Goal: Communication & Community: Answer question/provide support

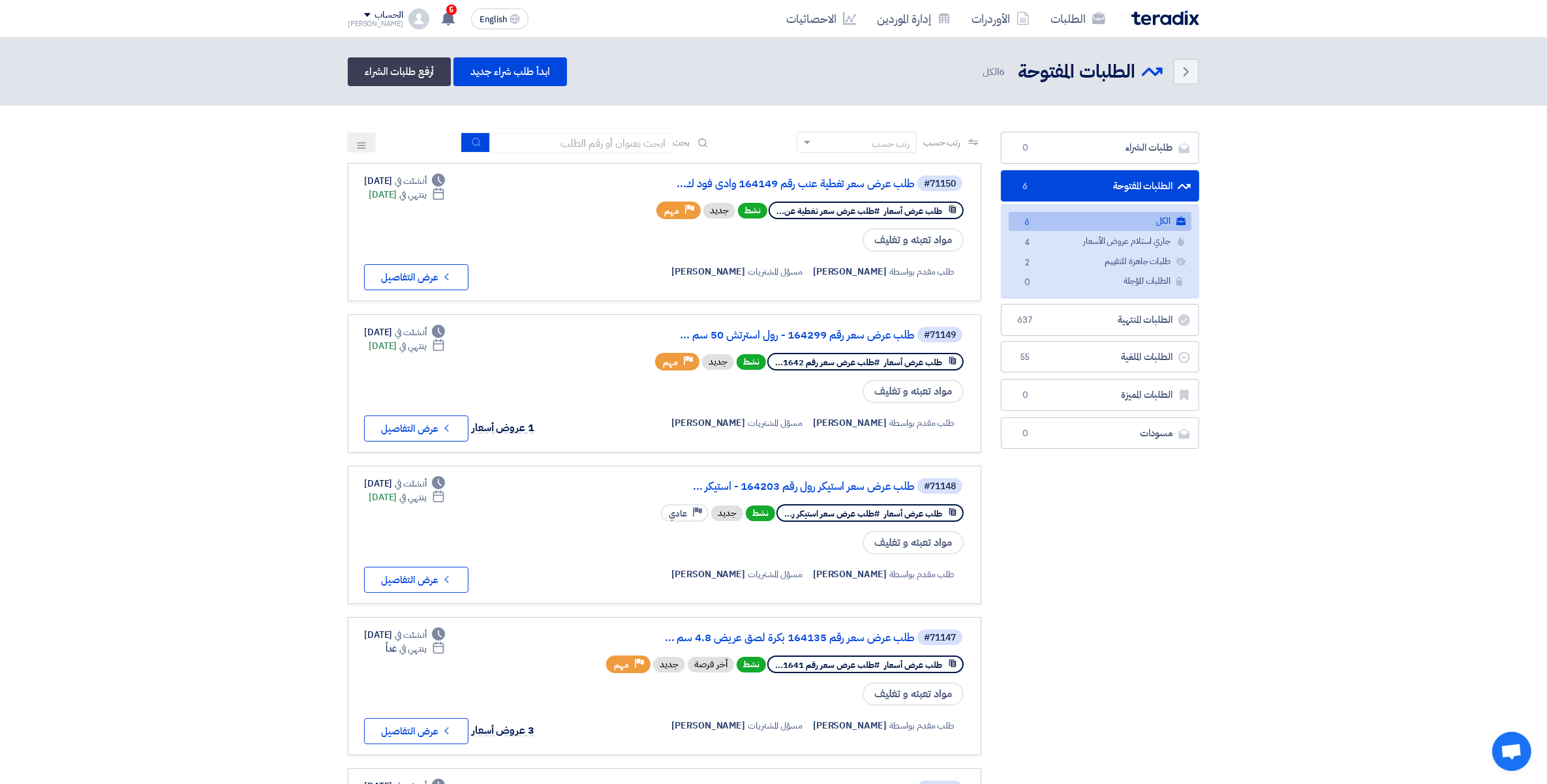
click at [426, 1] on div "الطلبات الأوردرات إدارة الموردين الاحصائيات English EN 5 2 minutes ago" at bounding box center [774, 19] width 871 height 37
click at [442, 20] on use at bounding box center [448, 18] width 13 height 14
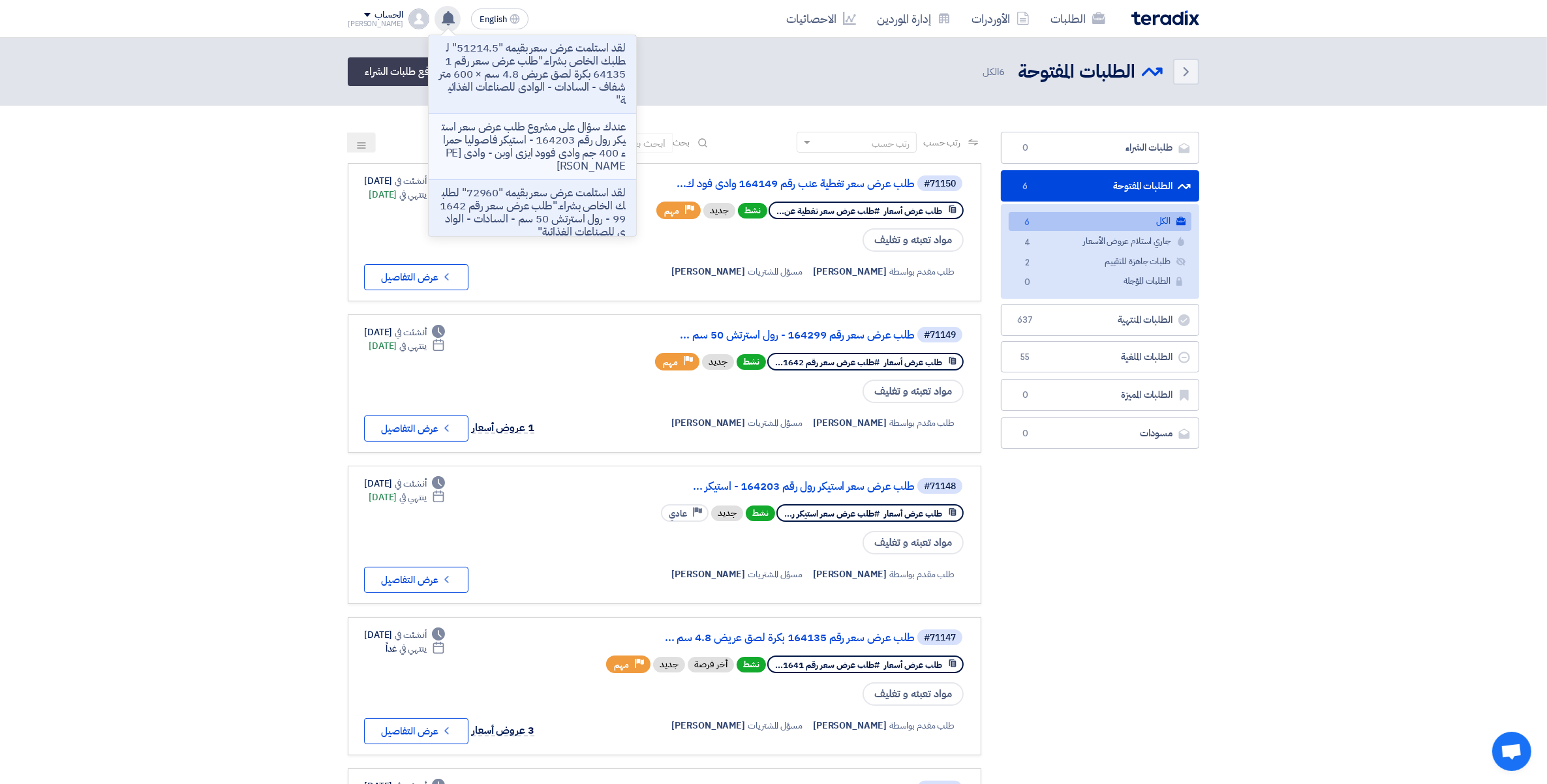
click at [576, 145] on p "عندك سؤال على مشروع طلب عرض سعر استيكر رول رقم 164203 - استيكر فاصوليا حمراء 40…" at bounding box center [532, 147] width 187 height 52
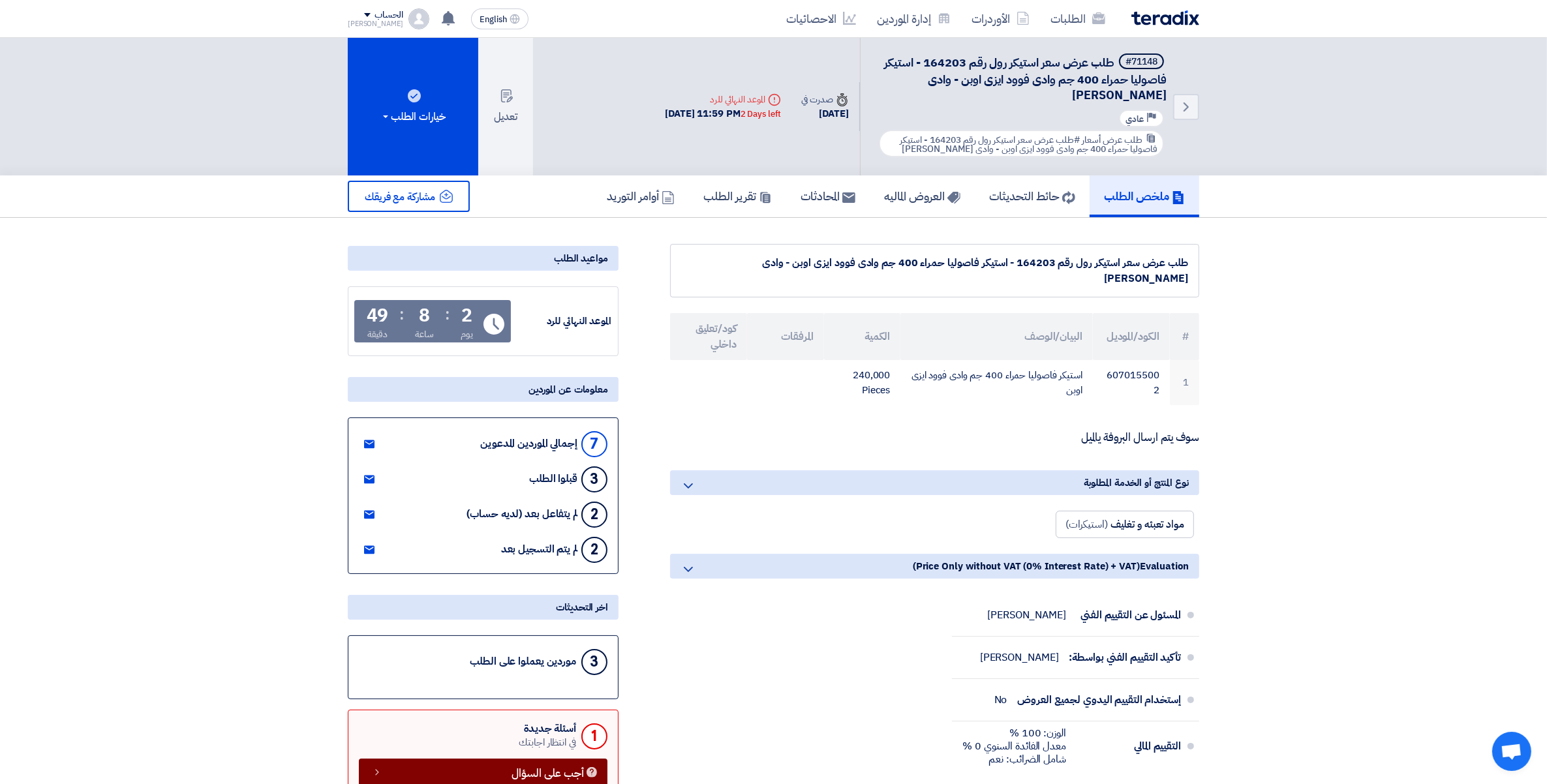
click at [512, 773] on span "أجب على السؤال" at bounding box center [547, 773] width 73 height 10
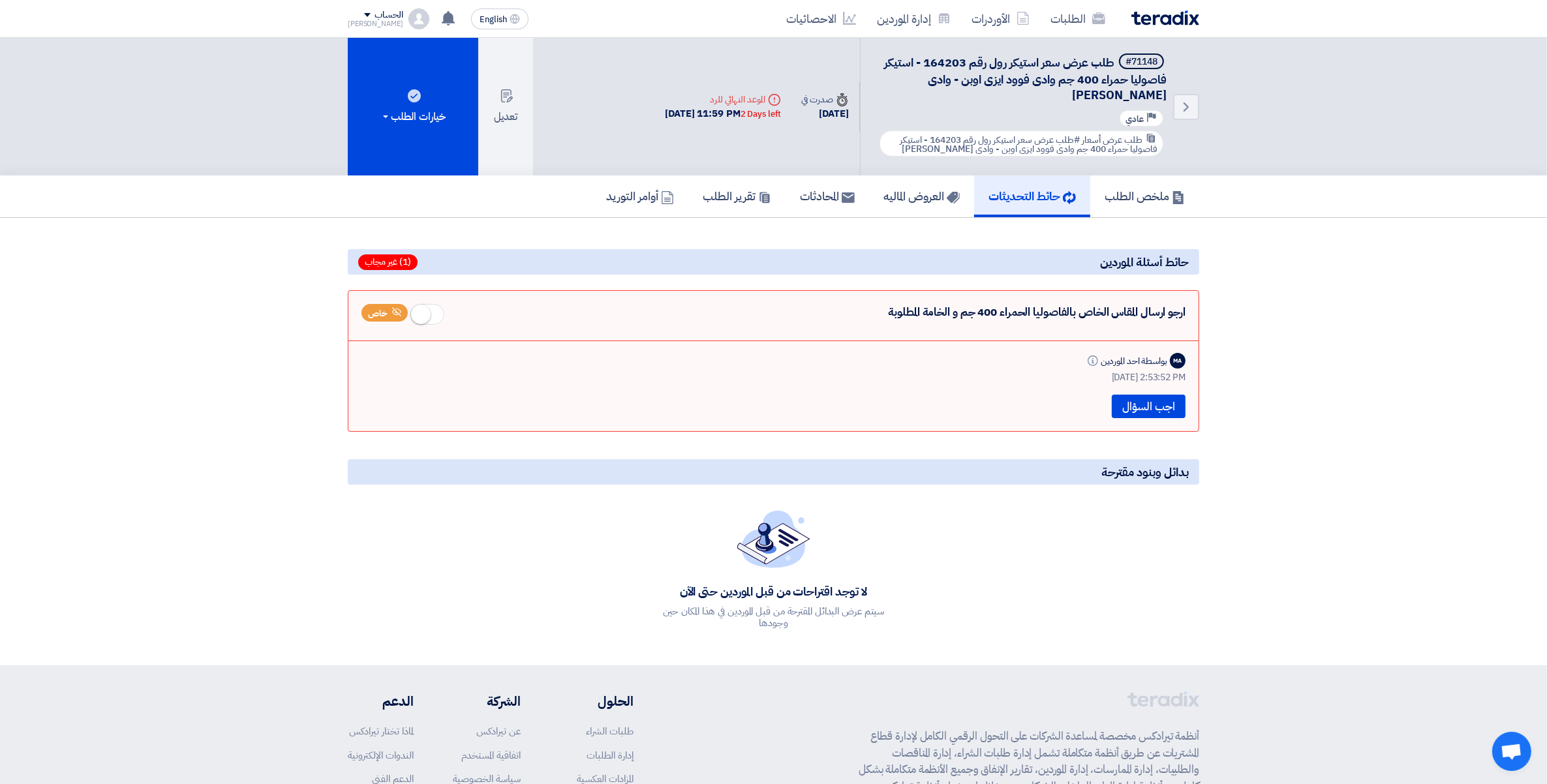
click at [1169, 310] on div "ارجو ارسال المقاس الخاص بالفاصوليا الحمراء 400 جم و الخامة المطلوبة خاص" at bounding box center [773, 317] width 824 height 26
drag, startPoint x: 1169, startPoint y: 310, endPoint x: 1176, endPoint y: 358, distance: 48.5
click at [1176, 358] on div "MA" at bounding box center [1177, 361] width 16 height 16
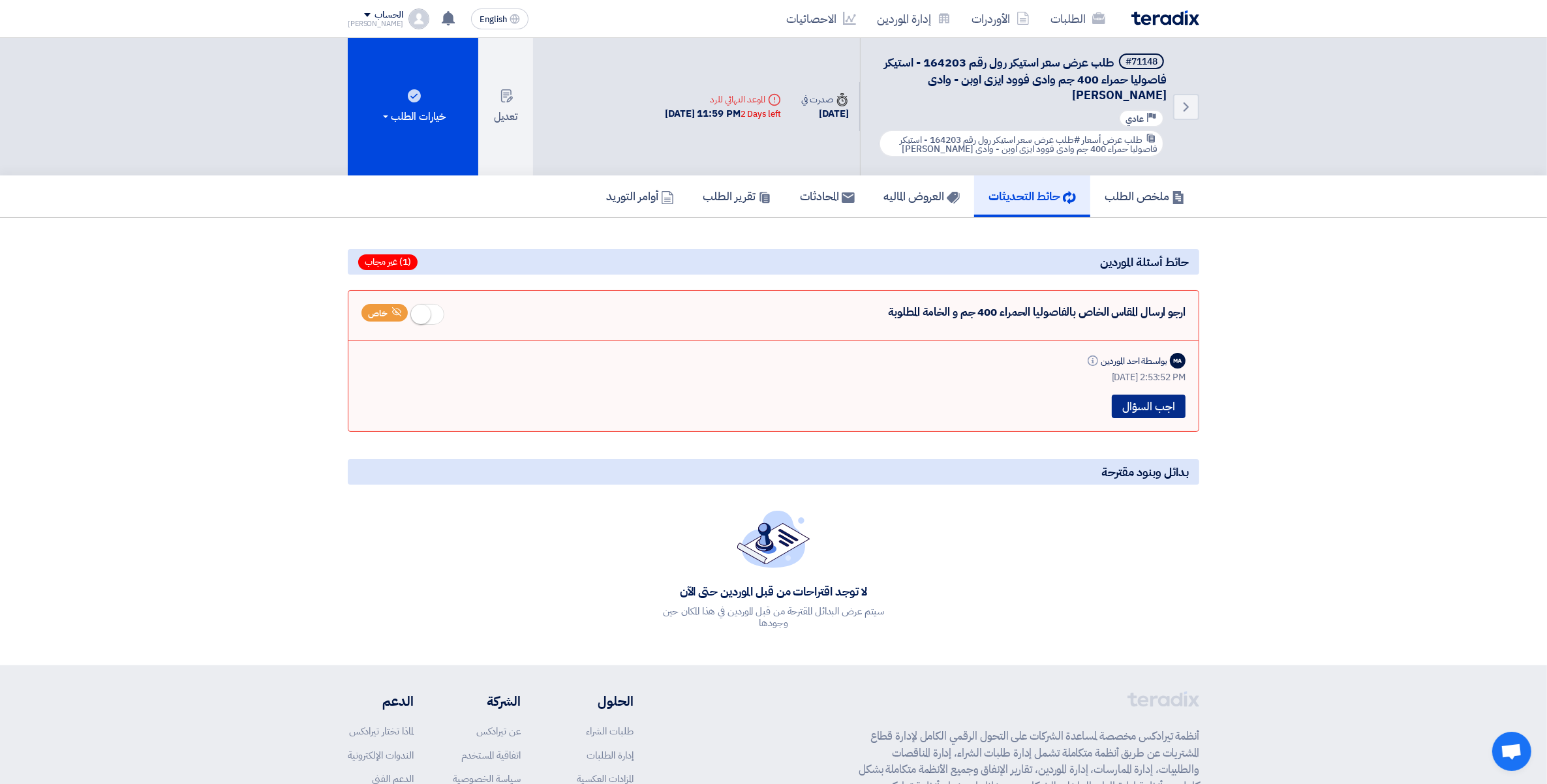
click at [1154, 405] on button "اجب السؤال" at bounding box center [1149, 406] width 73 height 23
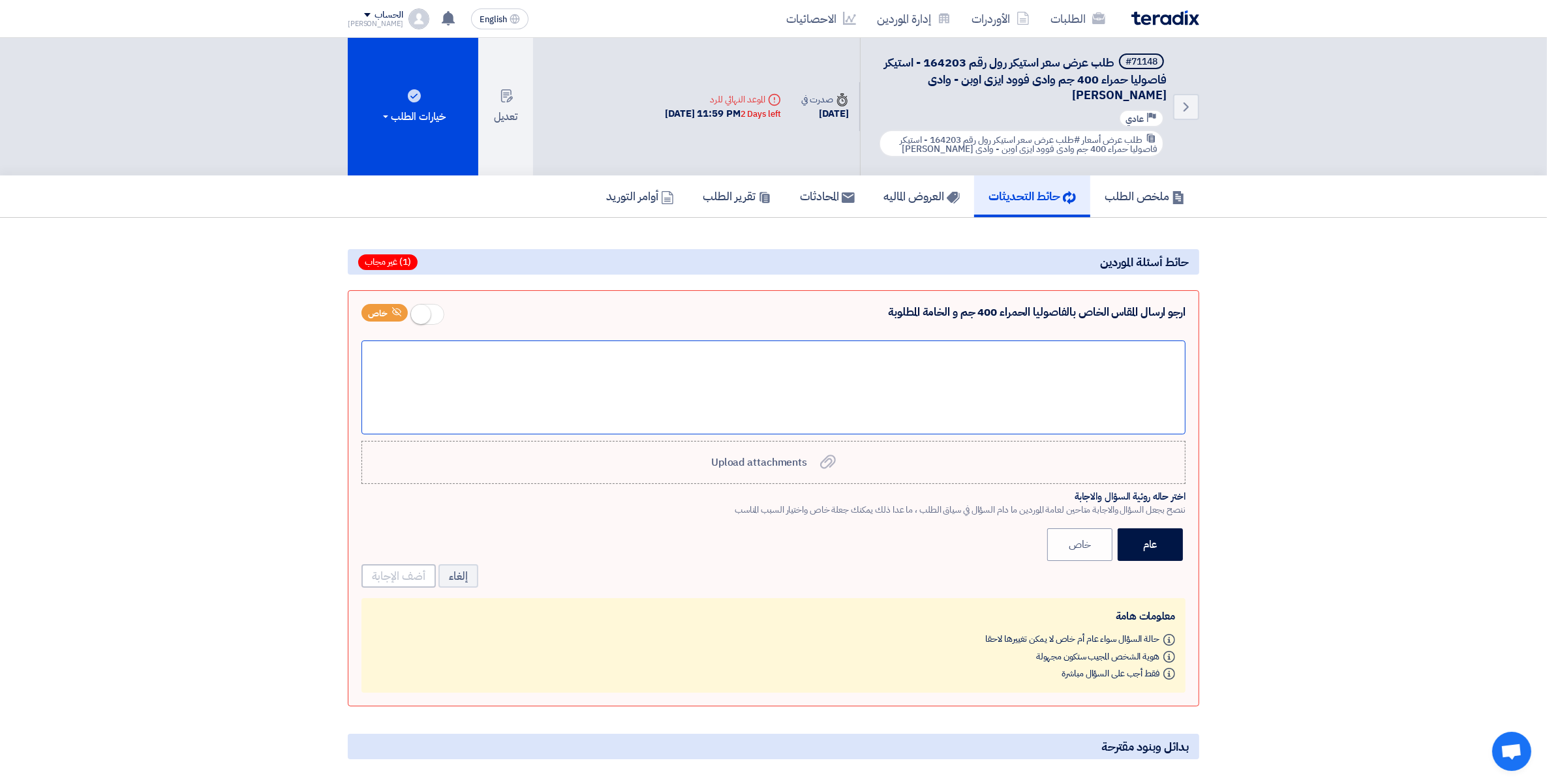
click at [1059, 362] on div at bounding box center [773, 387] width 824 height 94
click at [1137, 411] on div "white paper foe the size please review the mail sent by [PERSON_NAME]." at bounding box center [773, 387] width 824 height 94
click at [403, 572] on button "أضف الإجابة" at bounding box center [398, 576] width 74 height 23
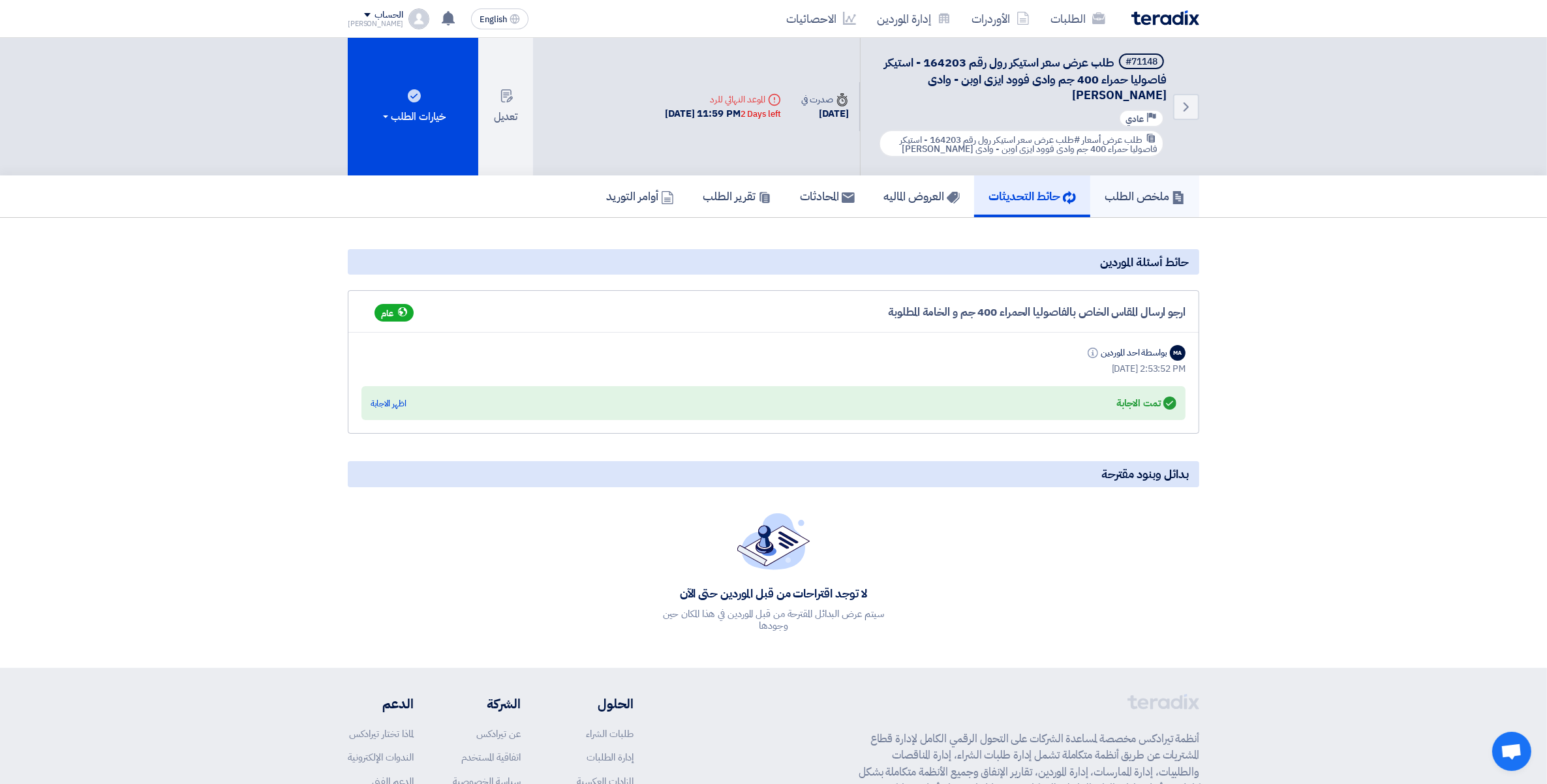
click at [1165, 193] on h5 "ملخص الطلب" at bounding box center [1144, 196] width 80 height 15
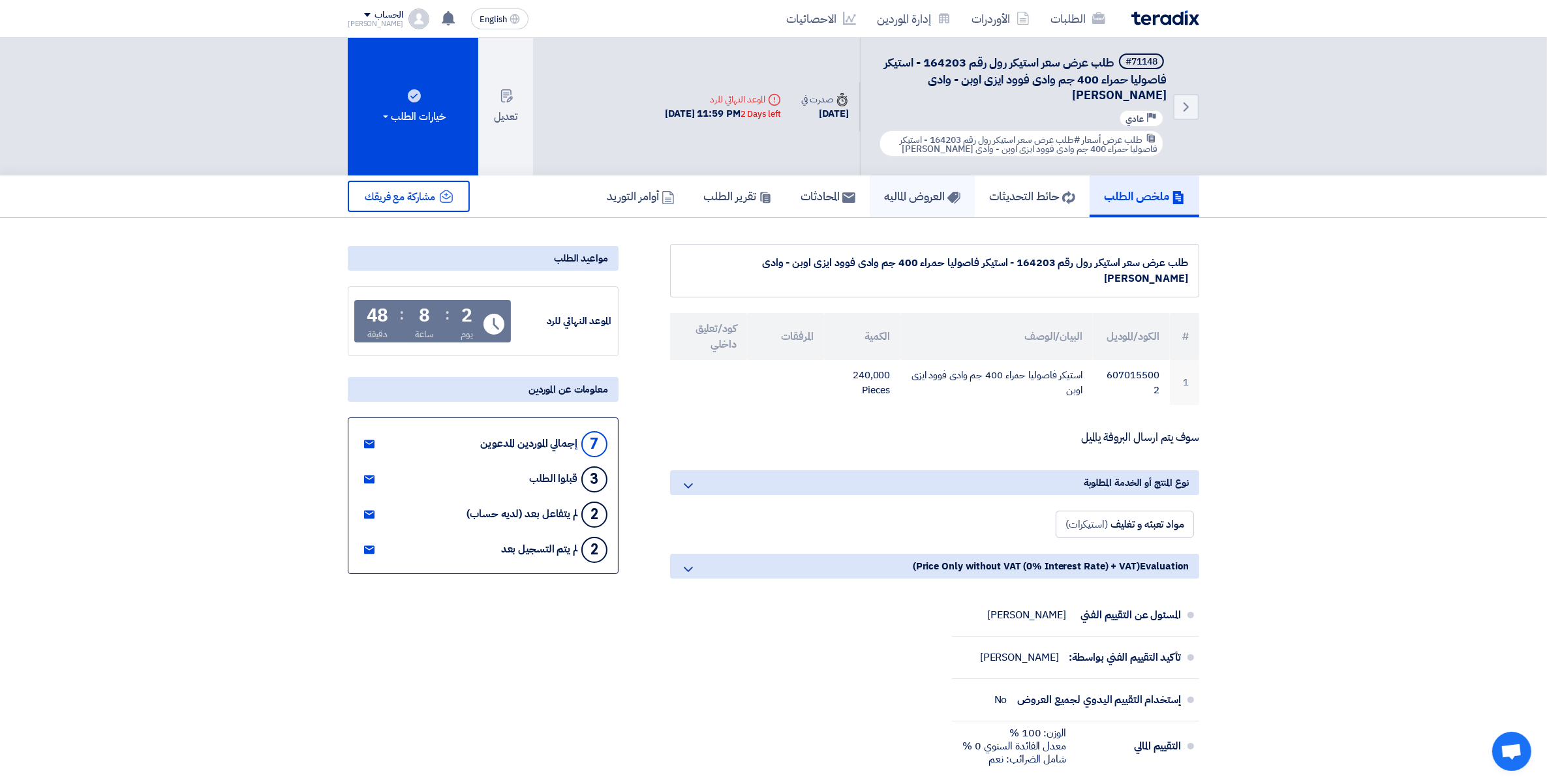
click at [914, 206] on link "العروض الماليه" at bounding box center [922, 196] width 105 height 42
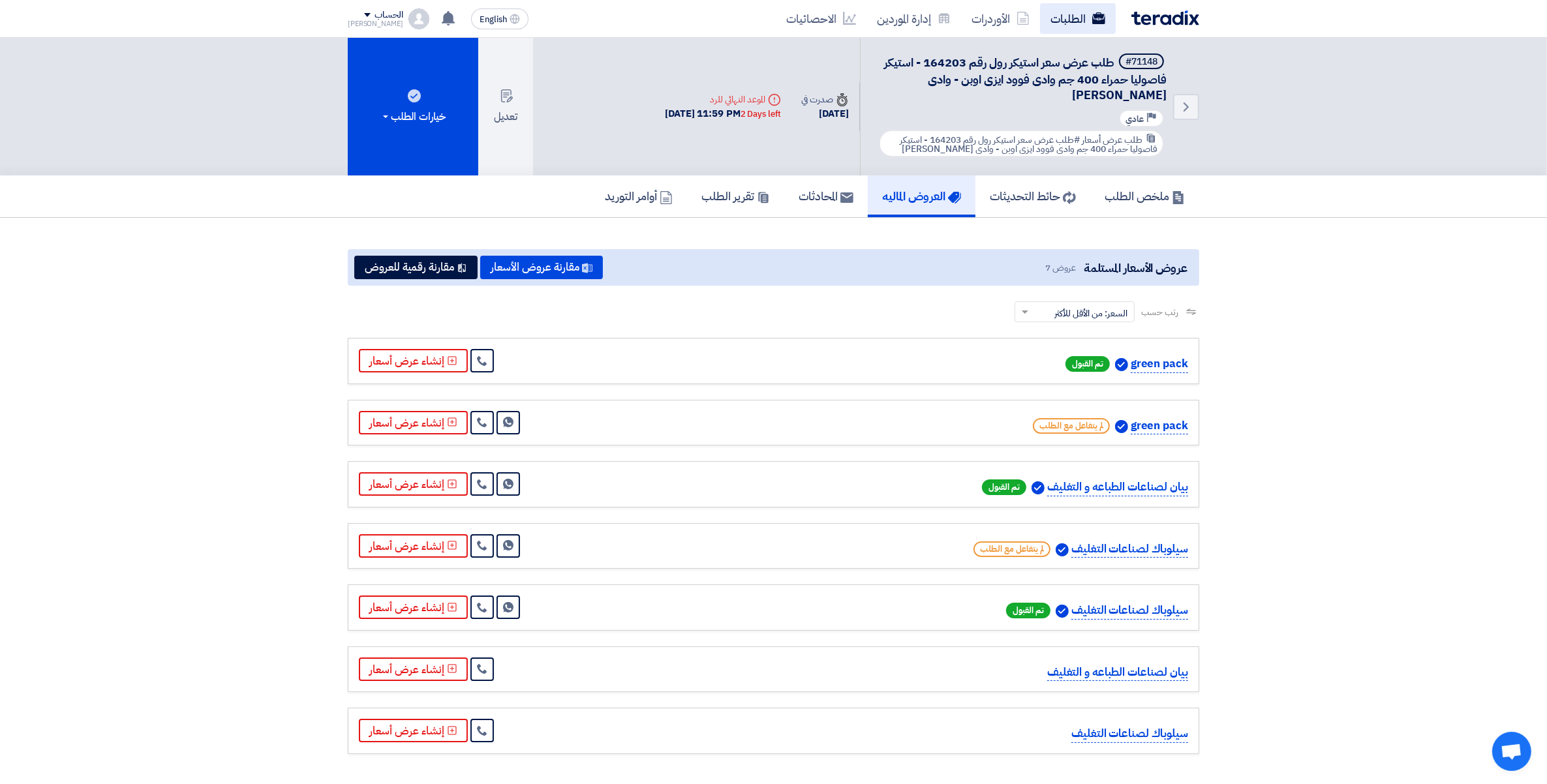
click at [1082, 20] on link "الطلبات" at bounding box center [1078, 18] width 76 height 31
